Goal: Navigation & Orientation: Go to known website

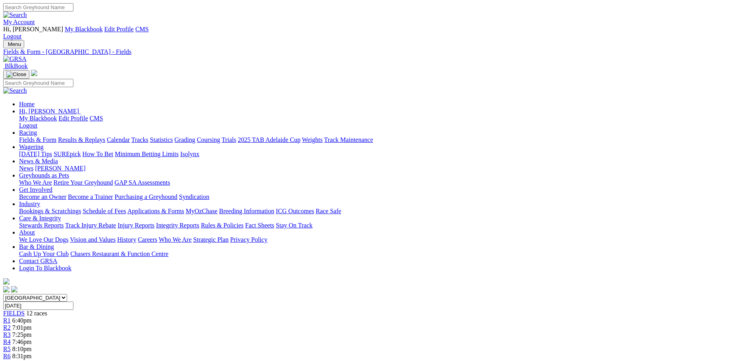
click at [27, 56] on link at bounding box center [14, 59] width 23 height 7
